Goal: Register for event/course

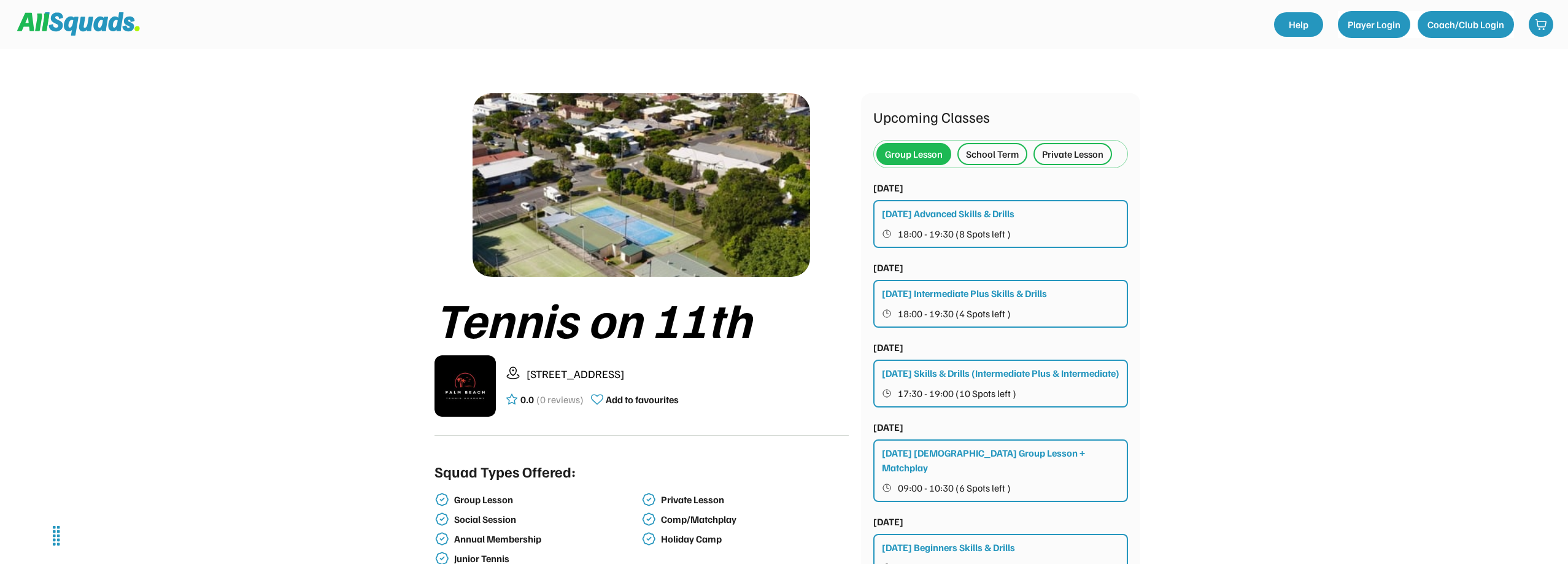
click at [979, 154] on div "School Term" at bounding box center [992, 154] width 53 height 15
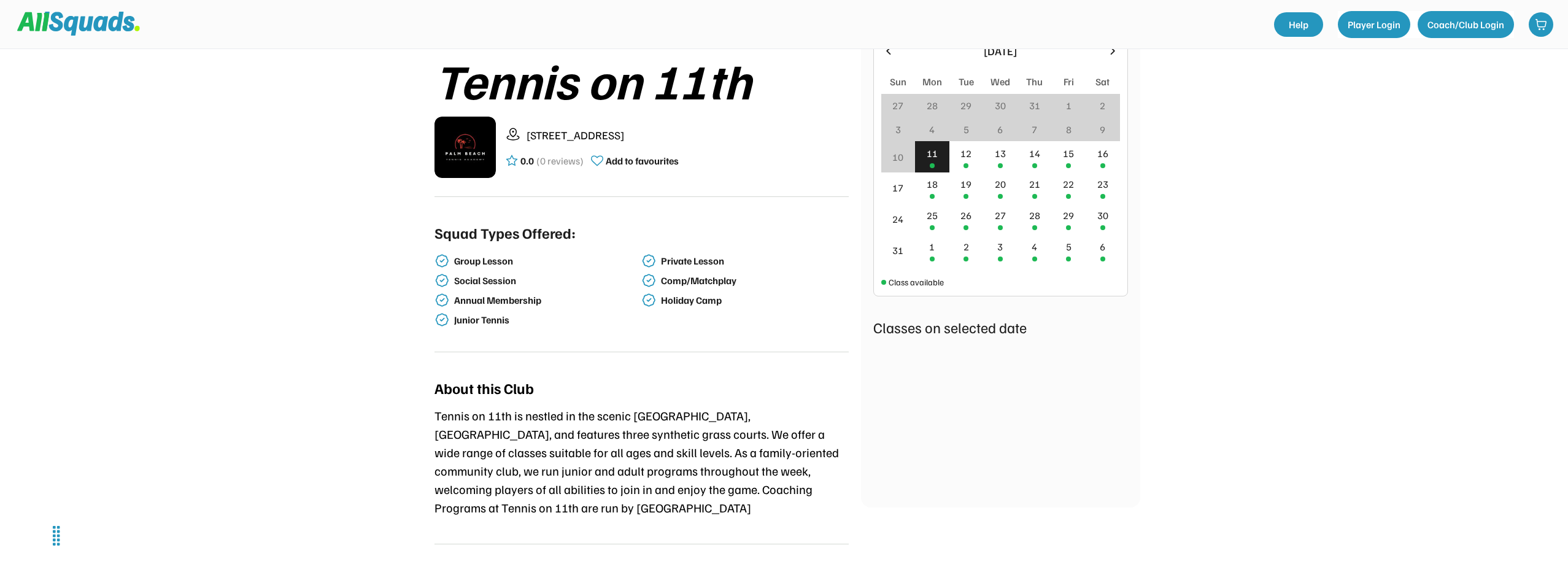
scroll to position [229, 0]
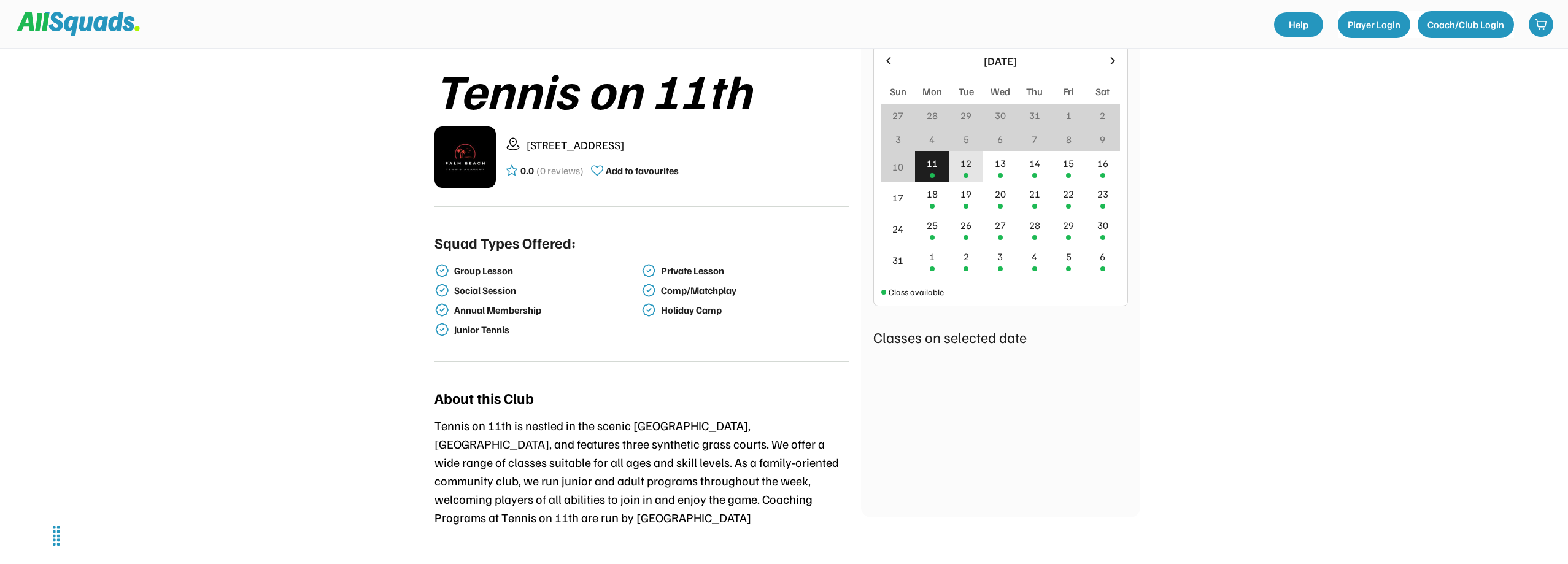
click at [964, 164] on div "12" at bounding box center [966, 164] width 11 height 15
click at [1006, 169] on div "13" at bounding box center [1001, 164] width 11 height 15
click at [1038, 167] on div "14" at bounding box center [1034, 164] width 11 height 15
click at [1068, 162] on div "15" at bounding box center [1068, 164] width 11 height 15
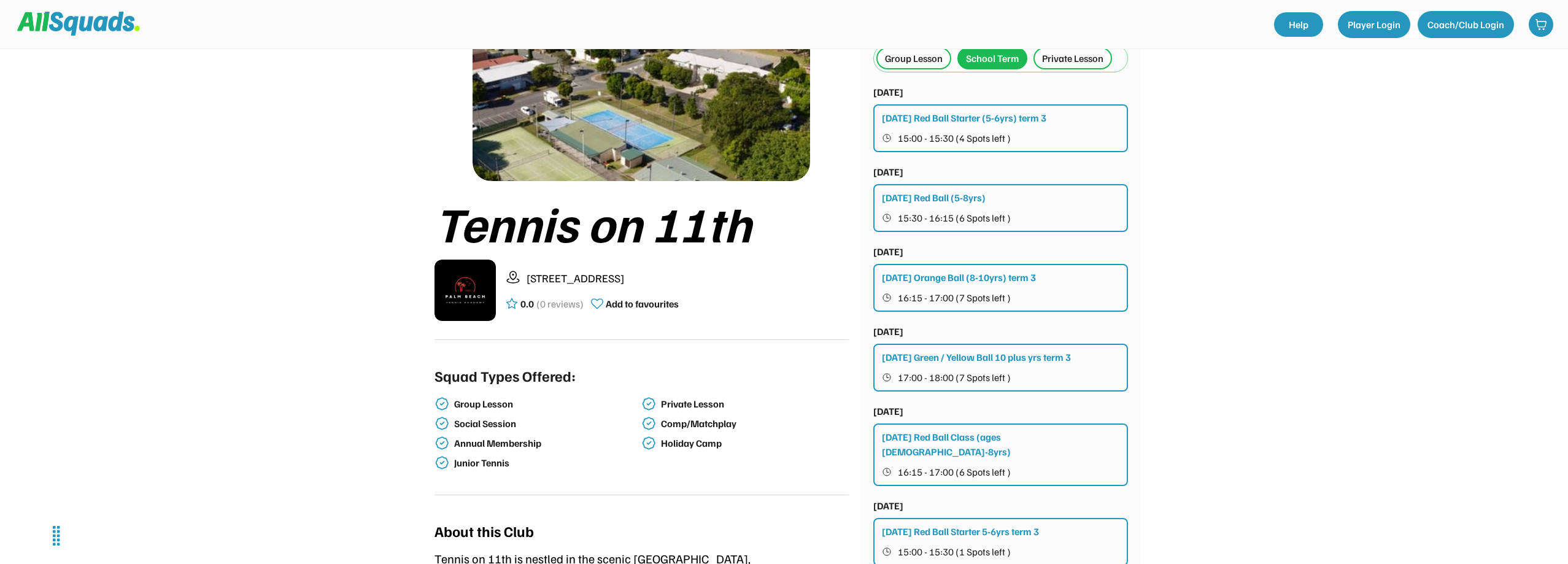
scroll to position [61, 0]
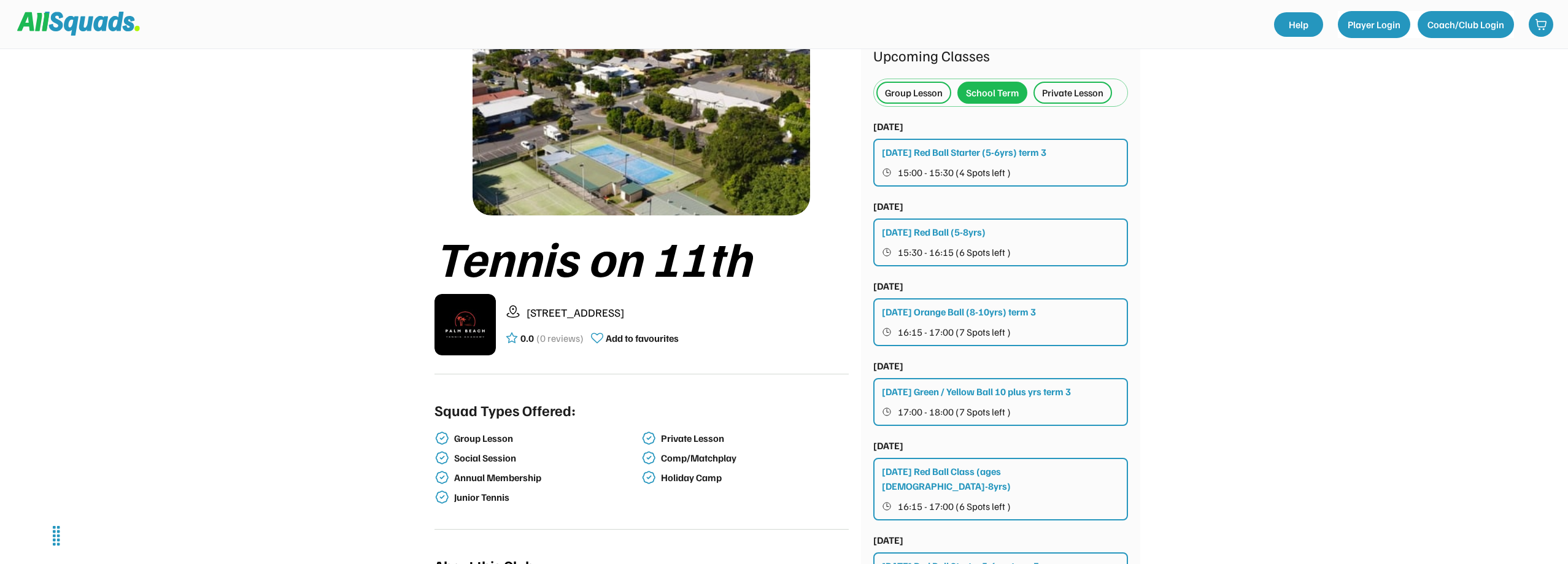
click at [1044, 238] on div "[DATE] Red Ball (5-8yrs) 15:30 - 16:15 (6 Spots left )" at bounding box center [1001, 242] width 255 height 48
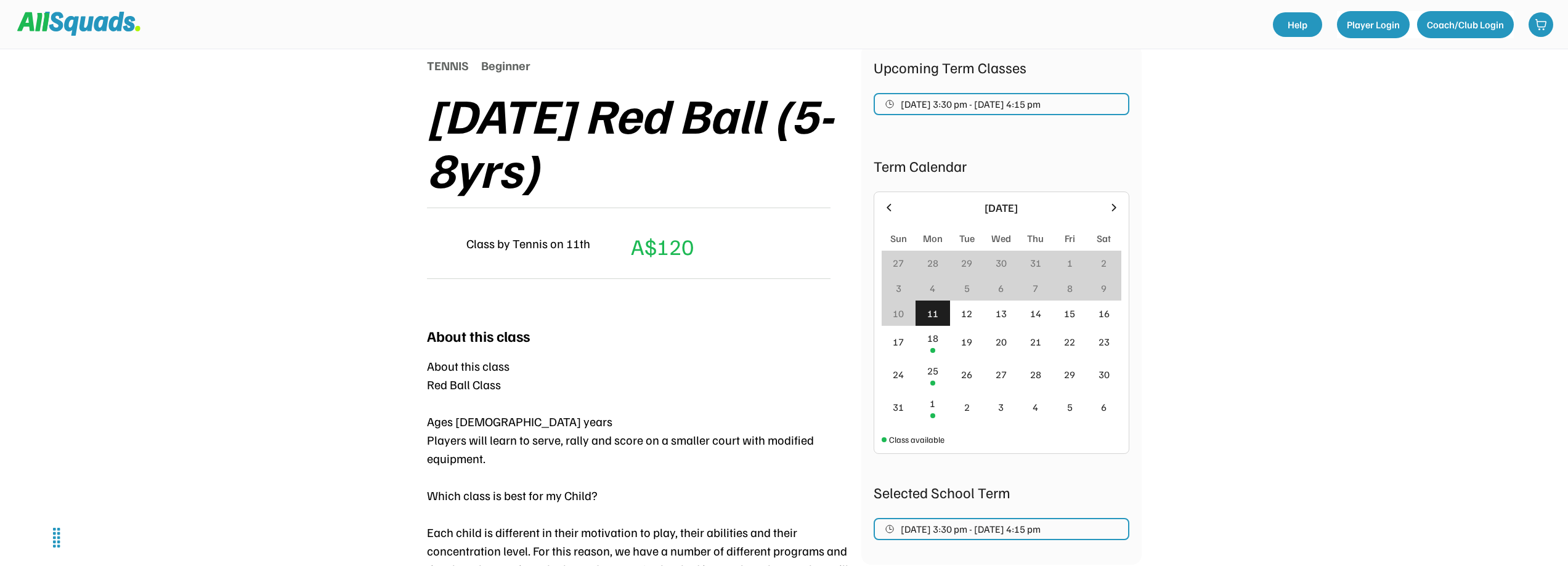
scroll to position [170, 0]
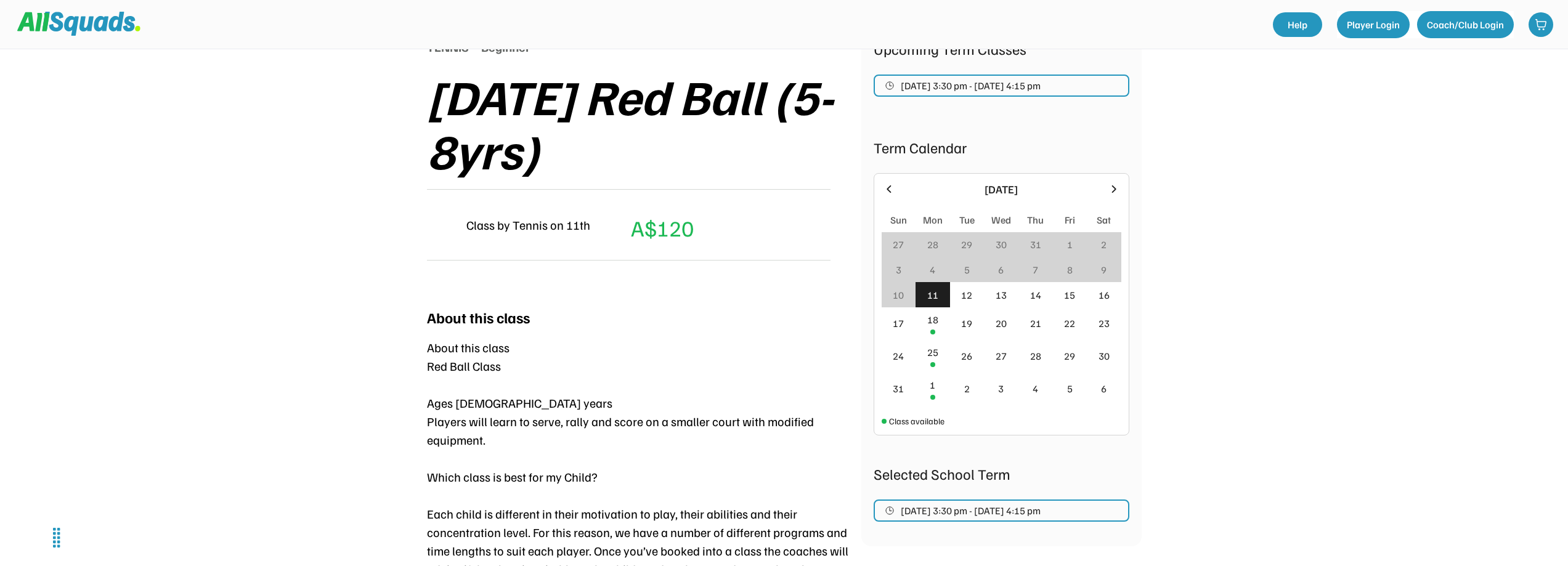
click at [1116, 186] on icon at bounding box center [1113, 189] width 14 height 14
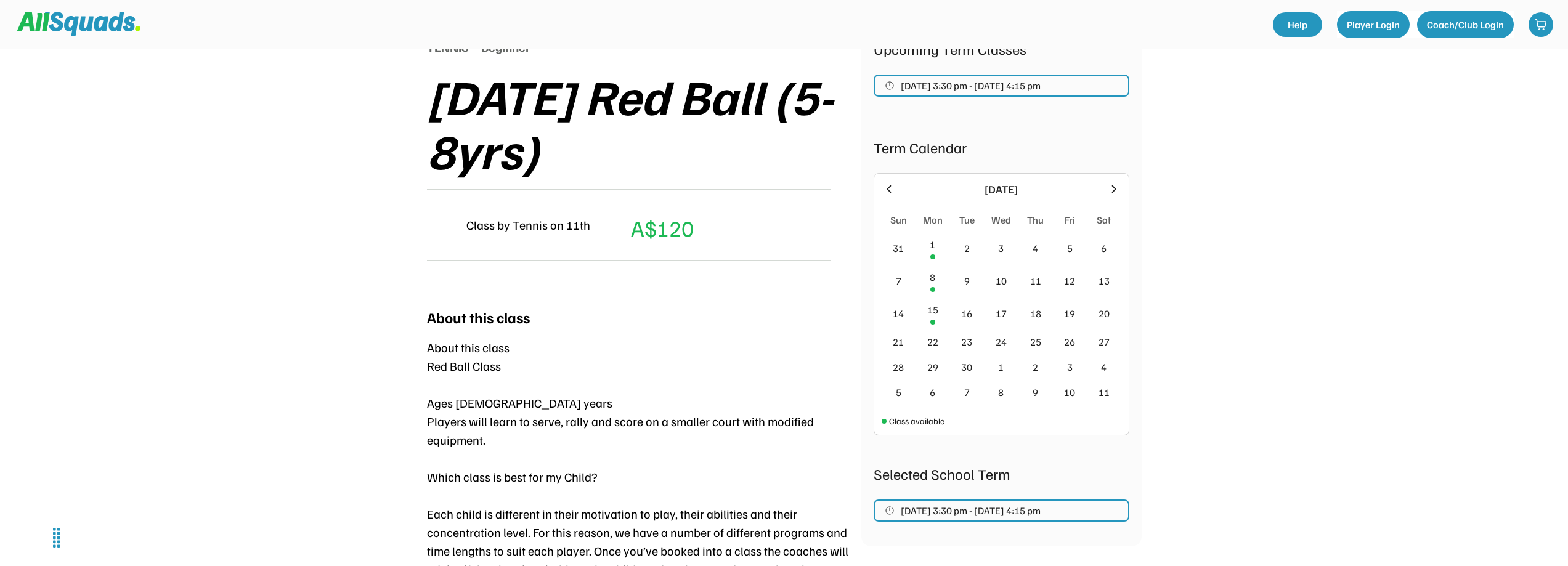
click at [891, 183] on icon at bounding box center [889, 189] width 14 height 14
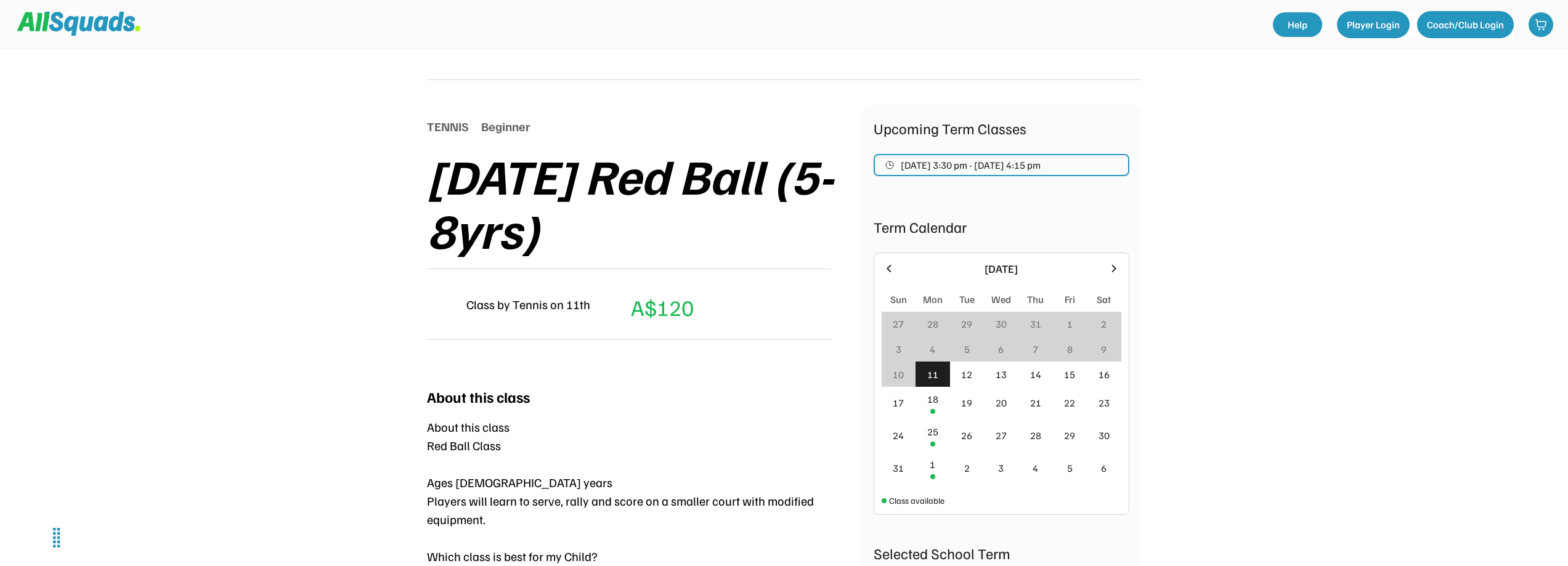
scroll to position [46, 0]
